Goal: Transaction & Acquisition: Download file/media

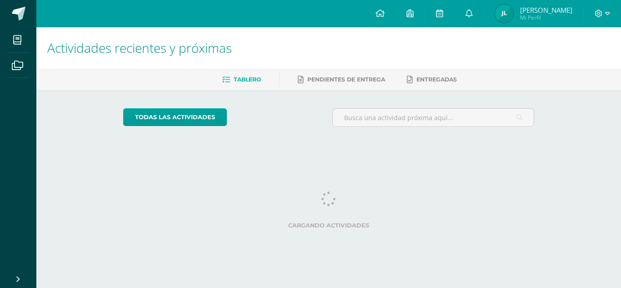
click at [609, 15] on icon at bounding box center [607, 14] width 5 height 8
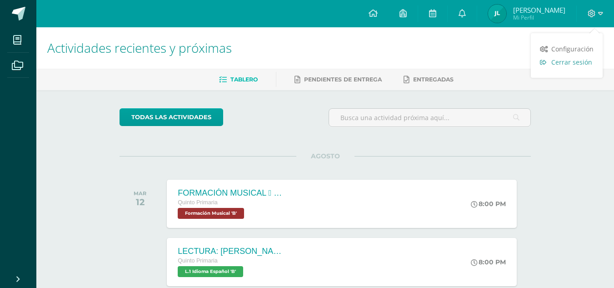
click at [584, 59] on span "Cerrar sesión" at bounding box center [571, 62] width 41 height 9
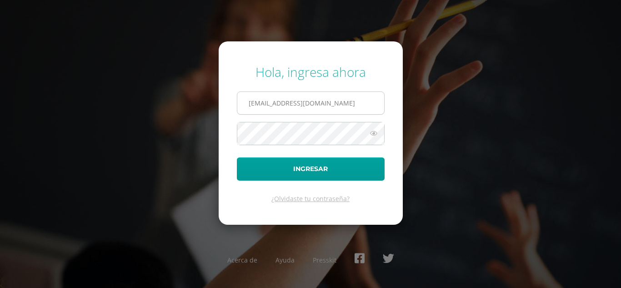
click at [357, 95] on input "586@laestrella.edu.gt" at bounding box center [310, 103] width 147 height 22
type input "746@laestrella.edu.gt"
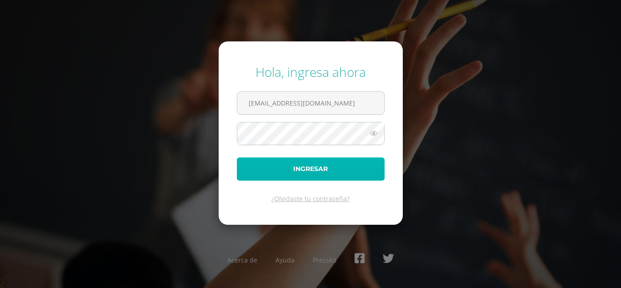
click at [360, 171] on button "Ingresar" at bounding box center [311, 168] width 148 height 23
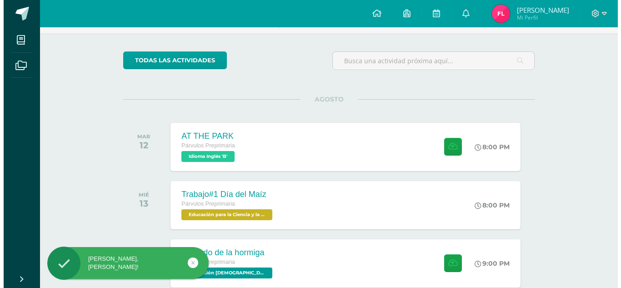
scroll to position [58, 0]
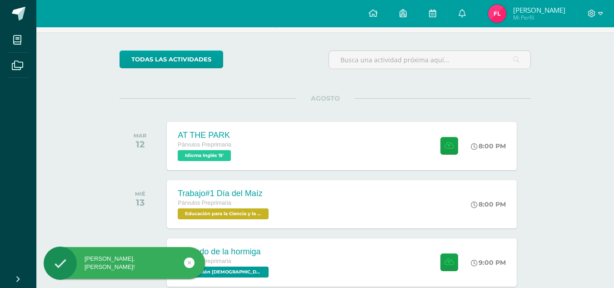
click at [387, 150] on div "AT THE PARK Párvulos Preprimaria Idioma Inglés 'B' 8:00 PM AT THE PARK Idioma I…" at bounding box center [342, 146] width 350 height 48
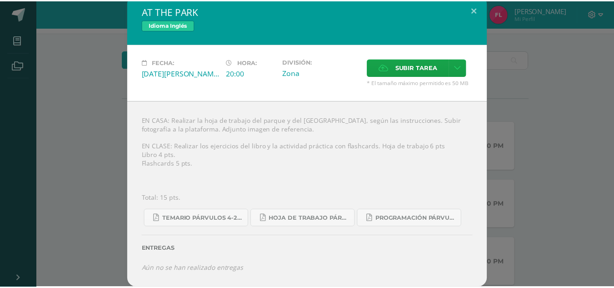
scroll to position [6, 0]
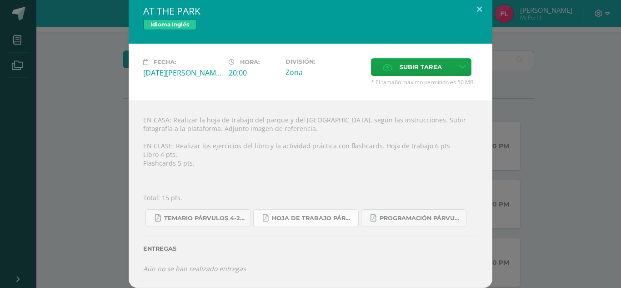
click at [339, 216] on span "Hoja de trabajo PÁRVULOS1.pdf" at bounding box center [313, 218] width 82 height 7
click at [235, 214] on link "Temario Párvulos 4-2025.pdf" at bounding box center [197, 218] width 105 height 18
click at [395, 221] on span "Programación Párvulos Inglés A-B.pdf" at bounding box center [421, 218] width 82 height 7
click at [476, 3] on button at bounding box center [479, 9] width 26 height 31
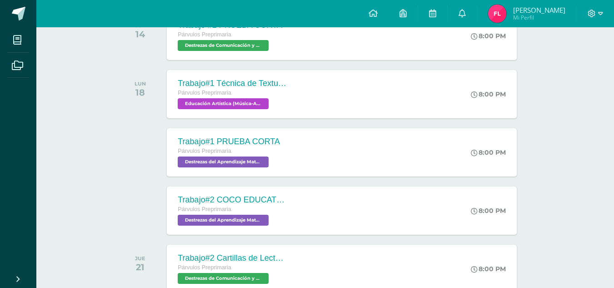
scroll to position [345, 0]
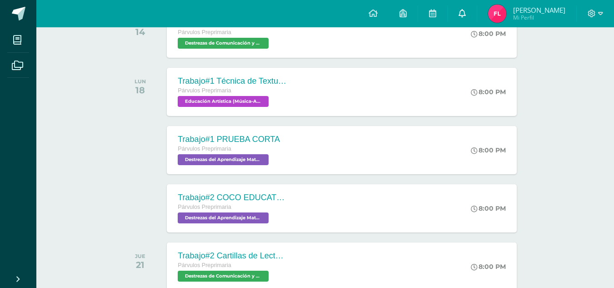
click at [461, 14] on icon at bounding box center [462, 13] width 7 height 8
